Goal: Find contact information: Find contact information

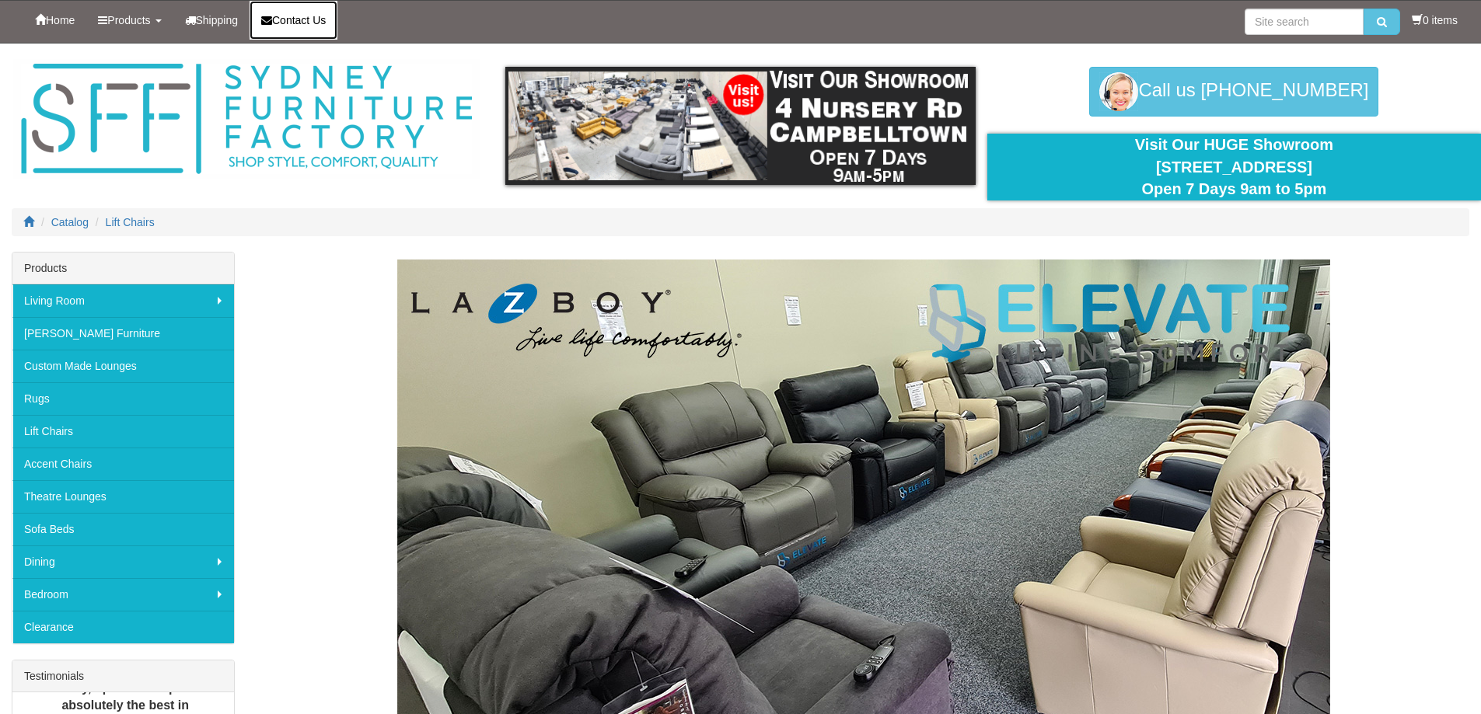
click at [311, 25] on span "Contact Us" at bounding box center [299, 20] width 54 height 12
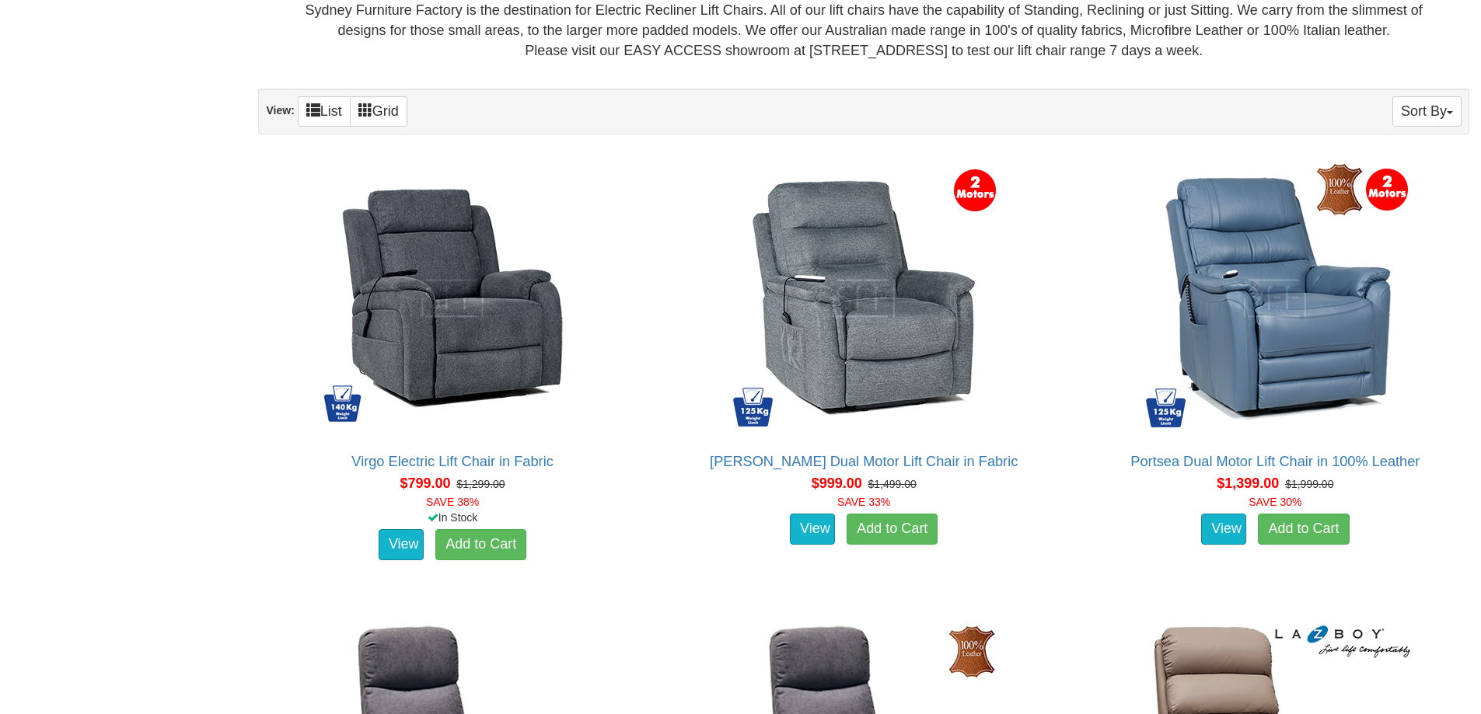
scroll to position [940, 0]
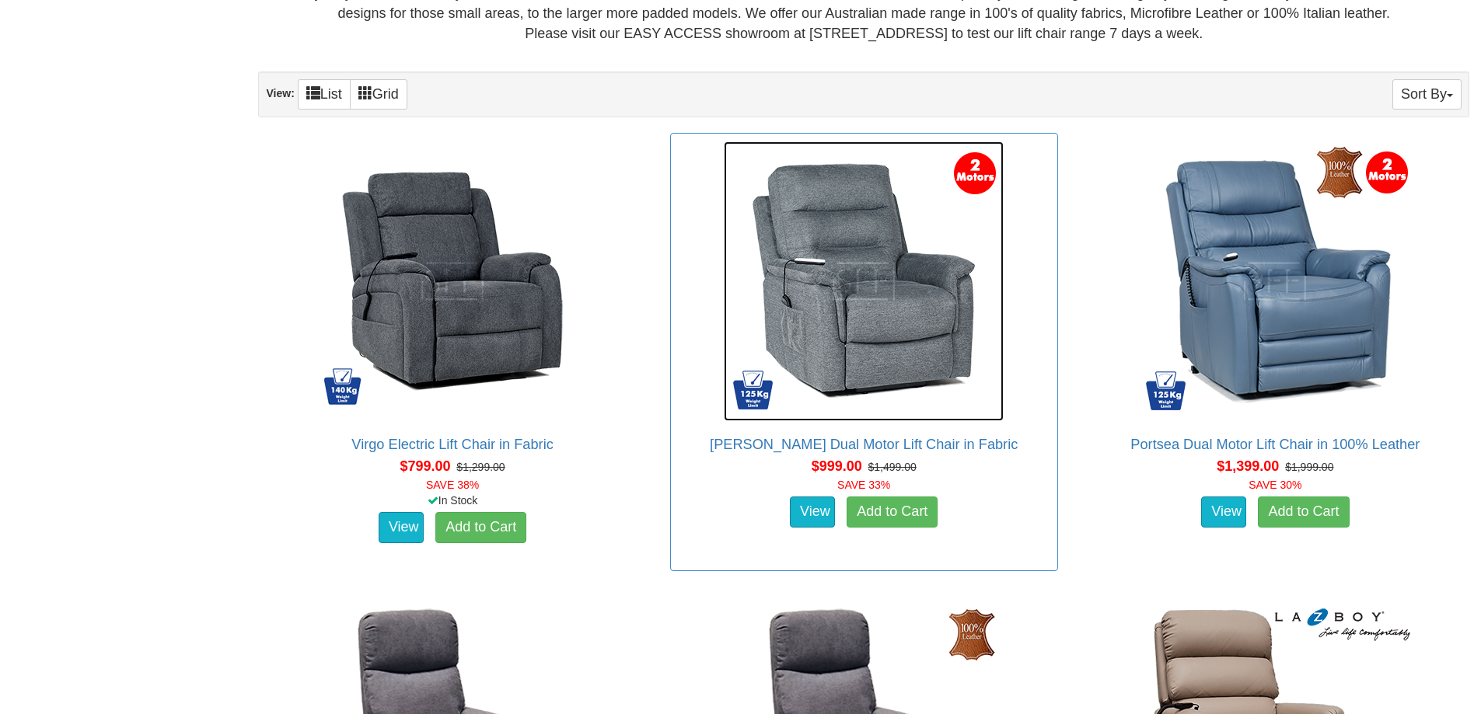
click at [850, 327] on img at bounding box center [864, 281] width 280 height 280
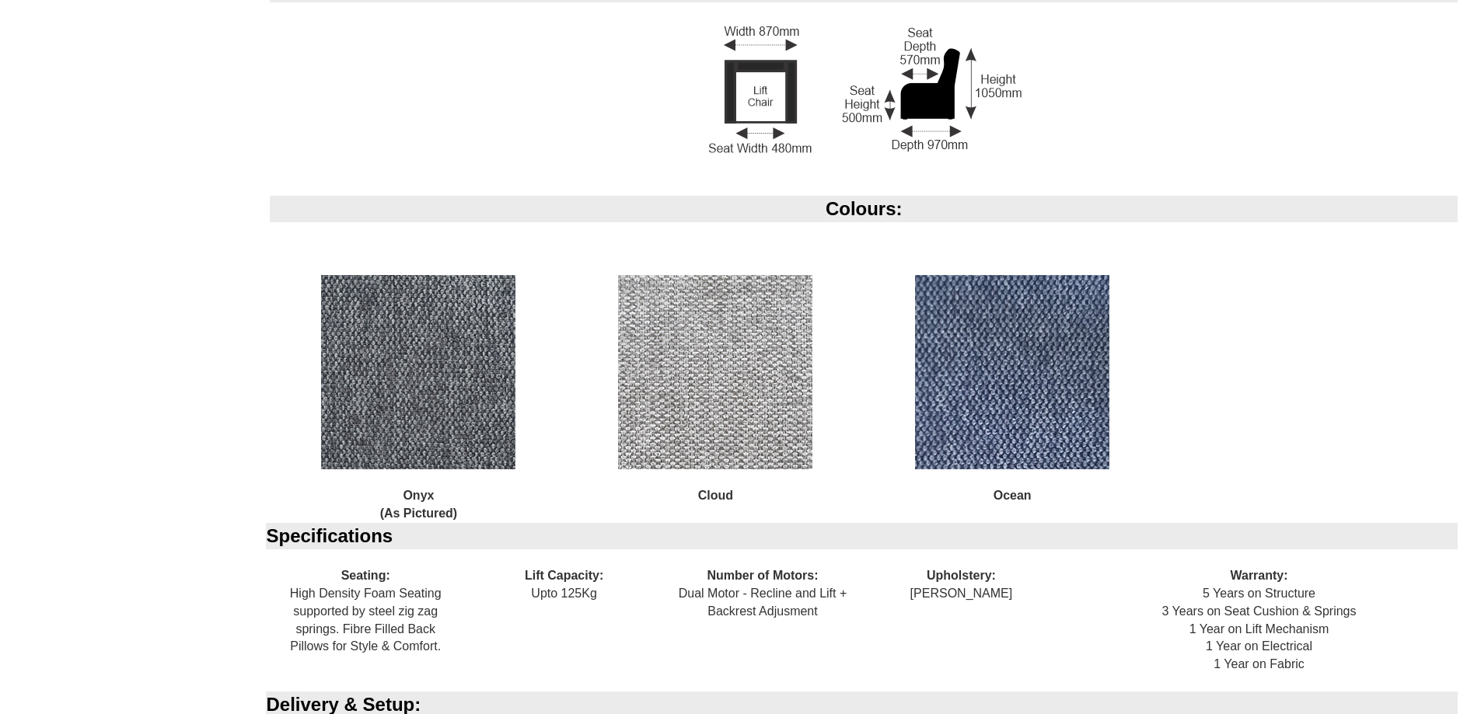
scroll to position [1582, 0]
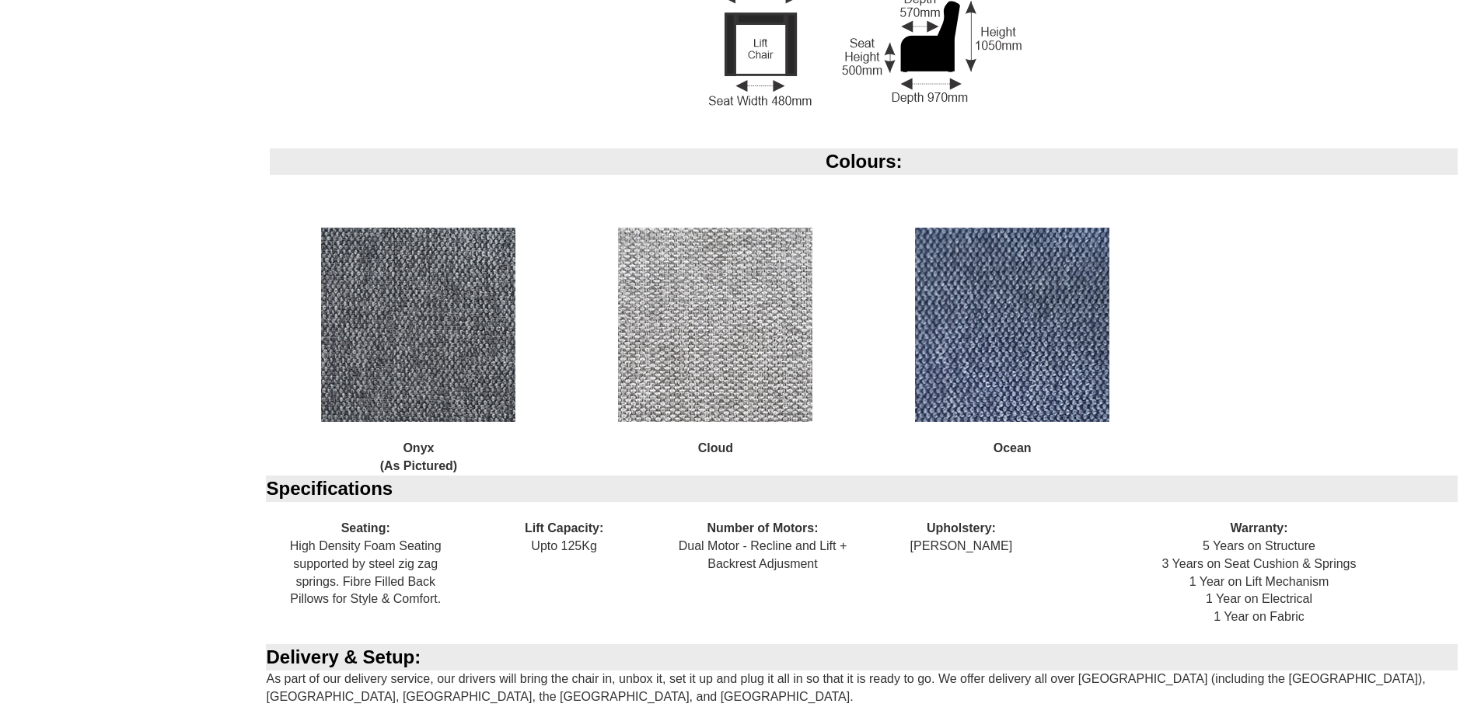
click at [743, 385] on img at bounding box center [715, 325] width 194 height 194
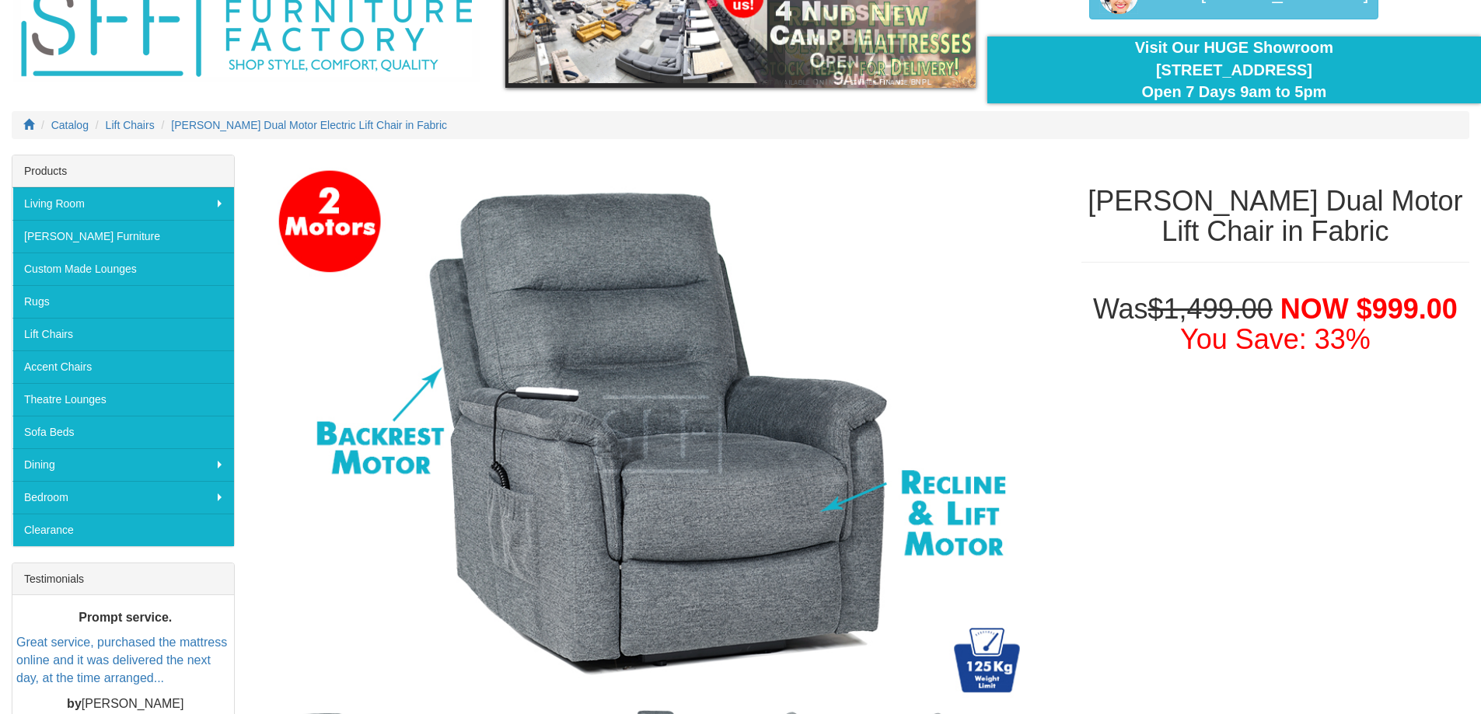
scroll to position [0, 0]
